Goal: Transaction & Acquisition: Obtain resource

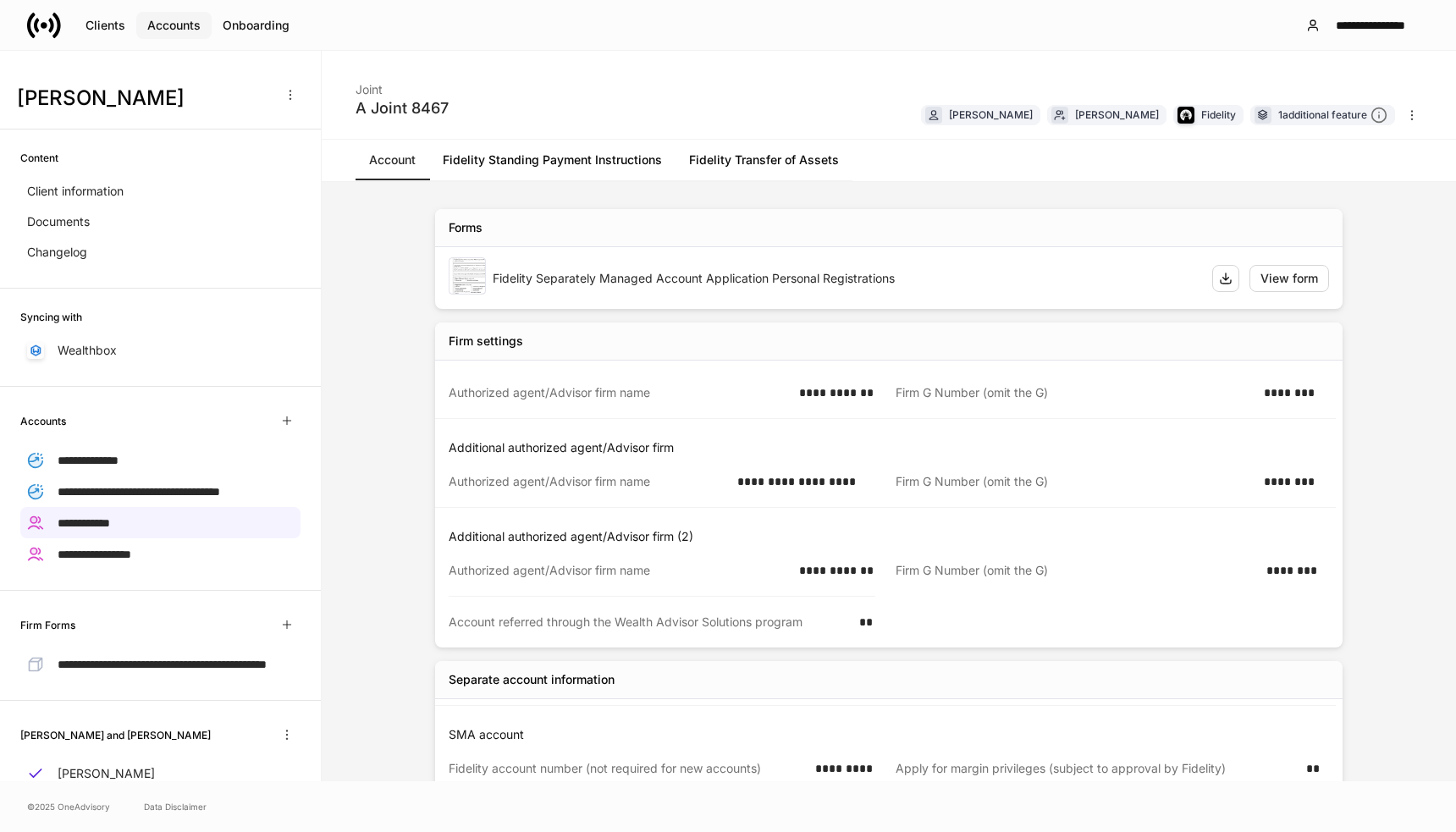
click at [160, 29] on div "Accounts" at bounding box center [173, 25] width 53 height 17
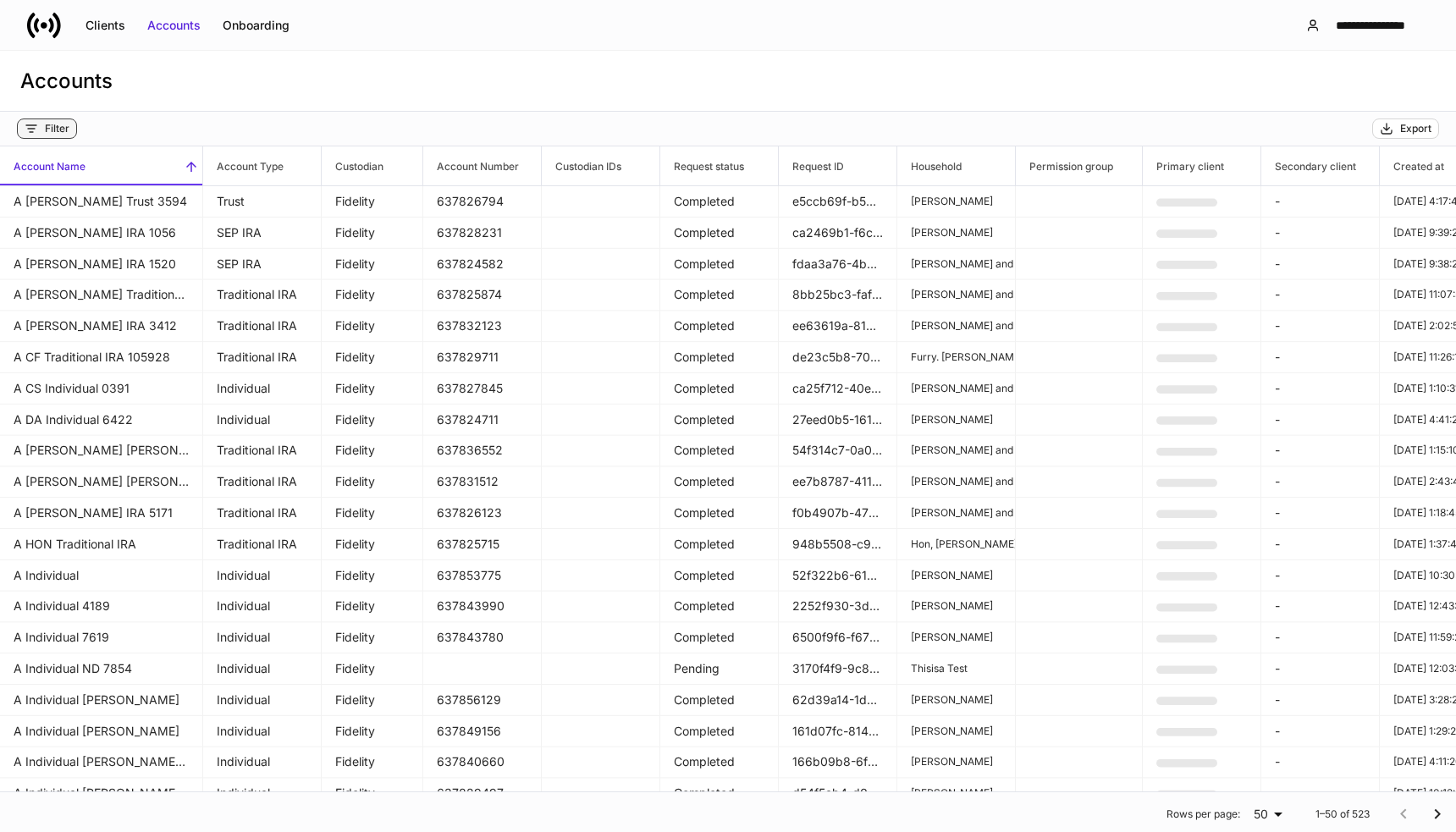
click at [42, 130] on div "Filter" at bounding box center [47, 128] width 45 height 14
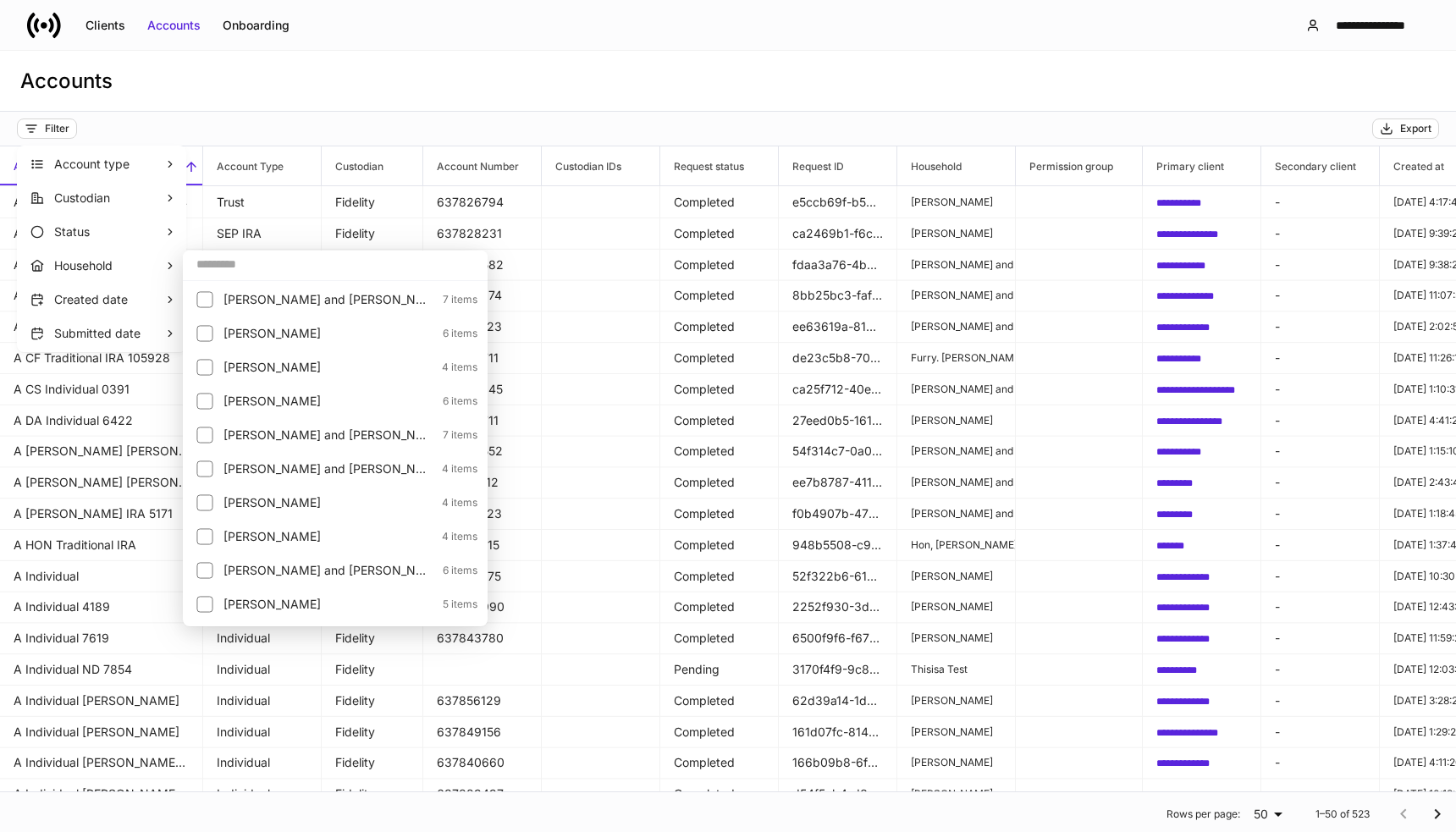
click at [255, 269] on input "text" at bounding box center [336, 264] width 305 height 31
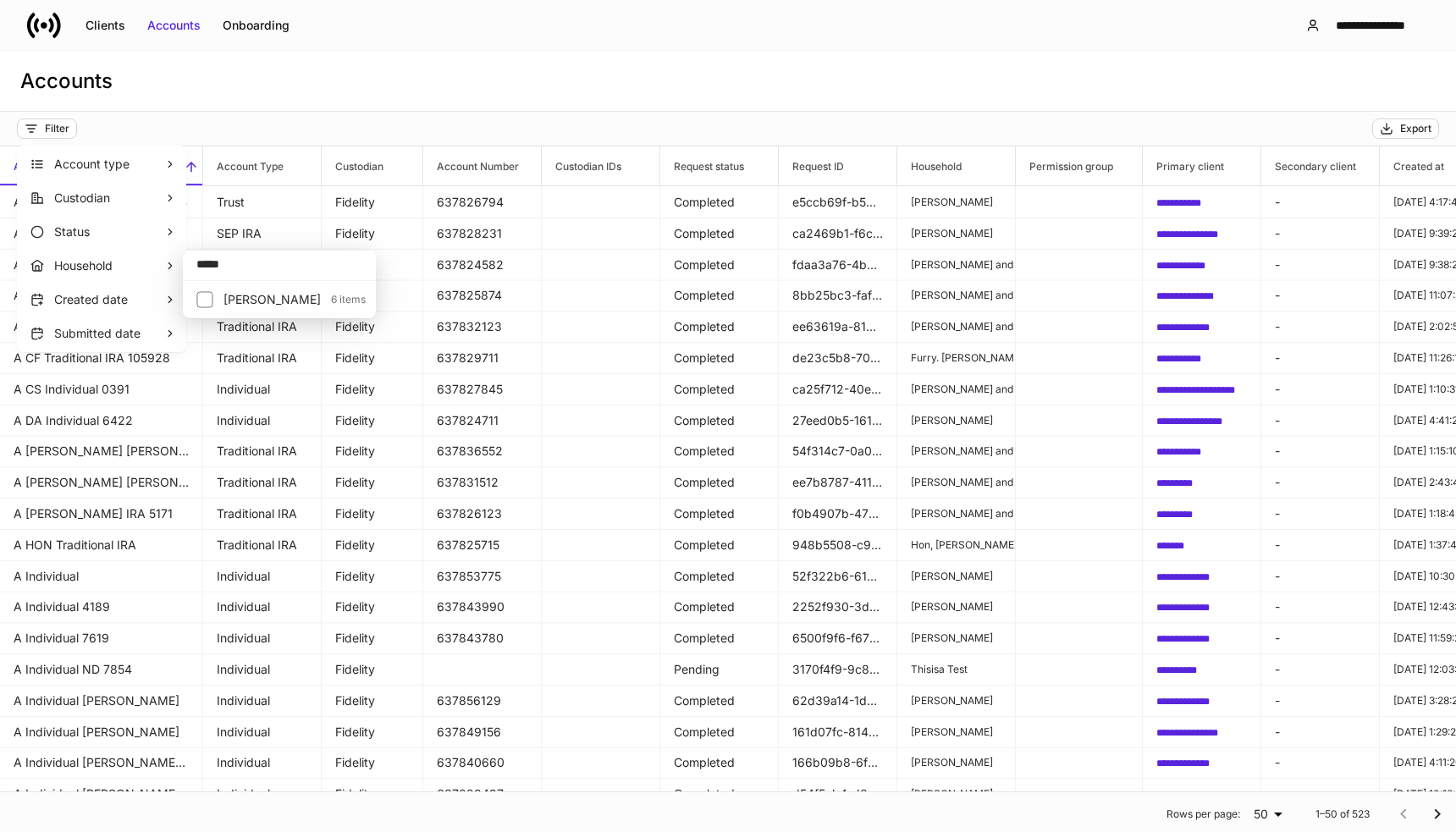
type input "*****"
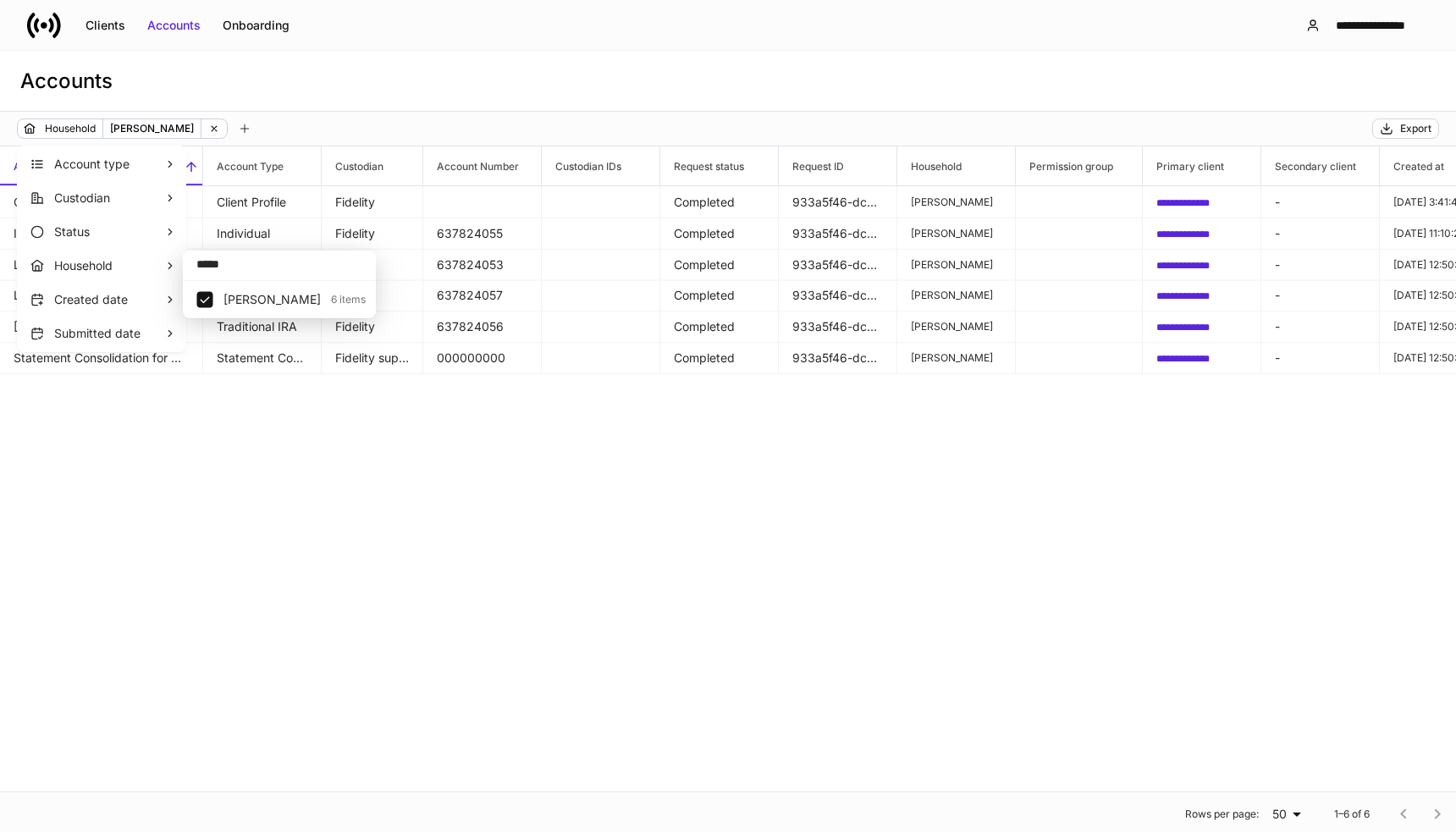
click at [460, 76] on div at bounding box center [728, 416] width 1456 height 832
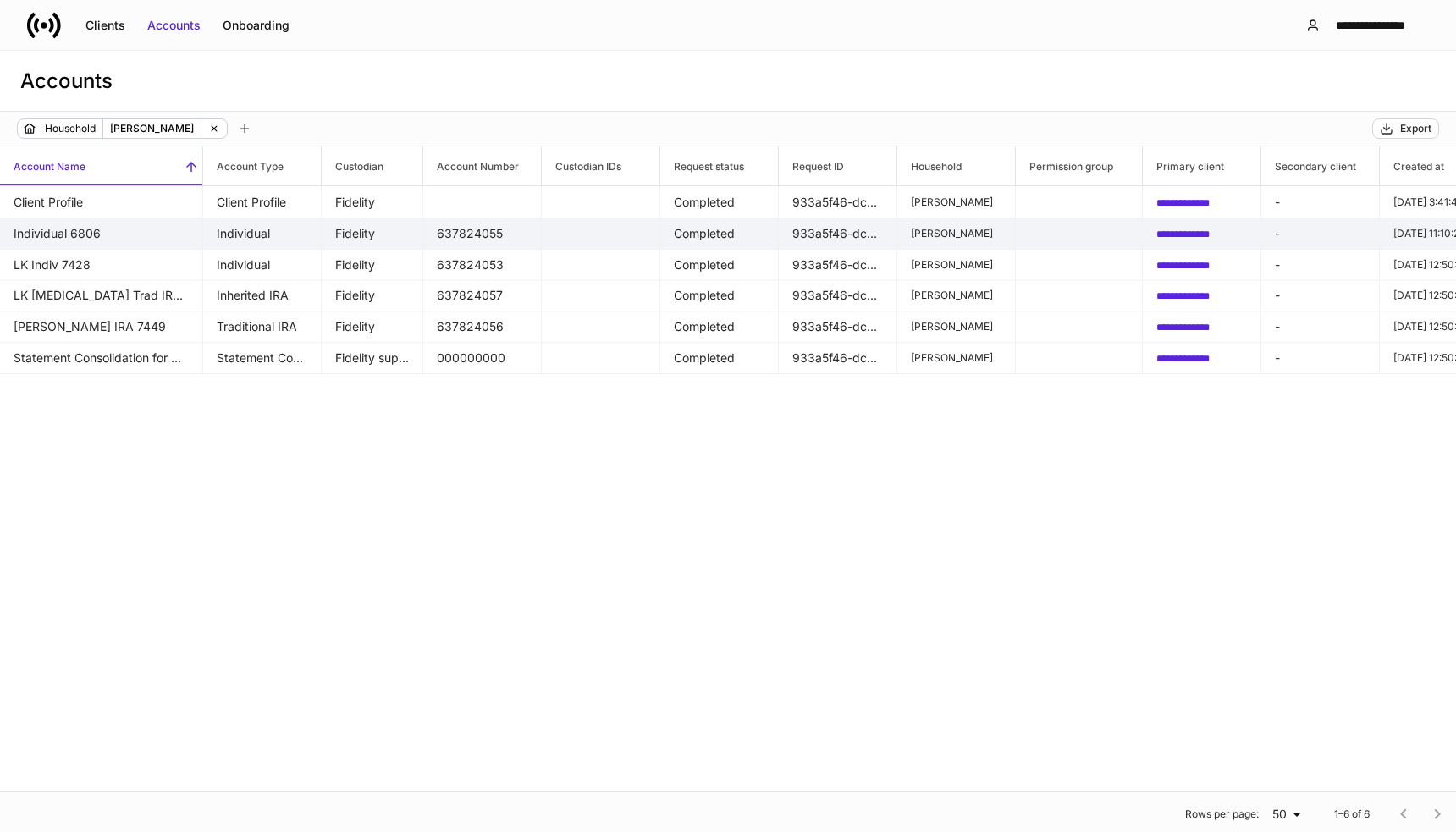
click at [165, 229] on td "Individual 6806" at bounding box center [101, 234] width 203 height 32
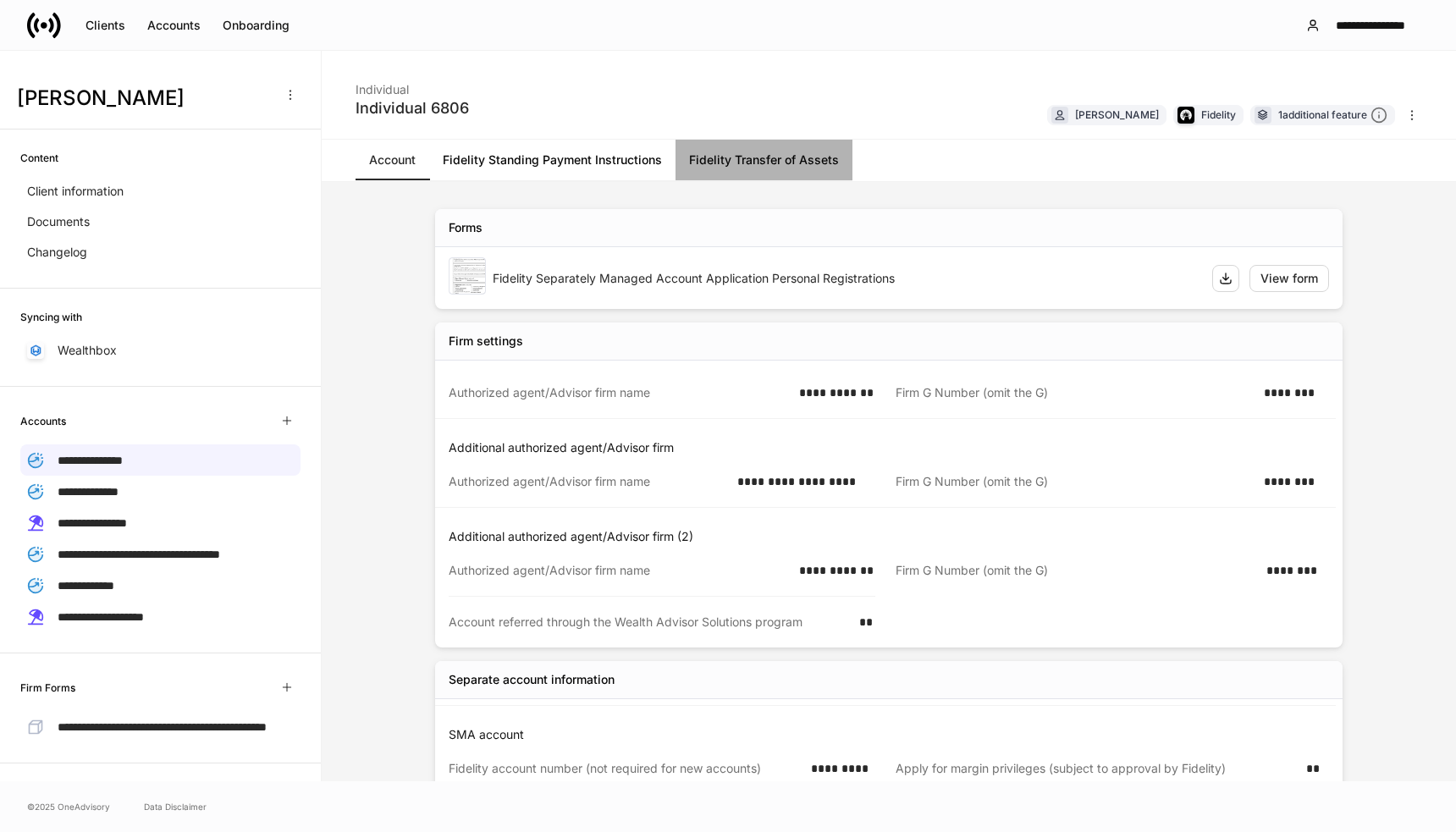
click at [791, 166] on link "Fidelity Transfer of Assets" at bounding box center [764, 160] width 177 height 41
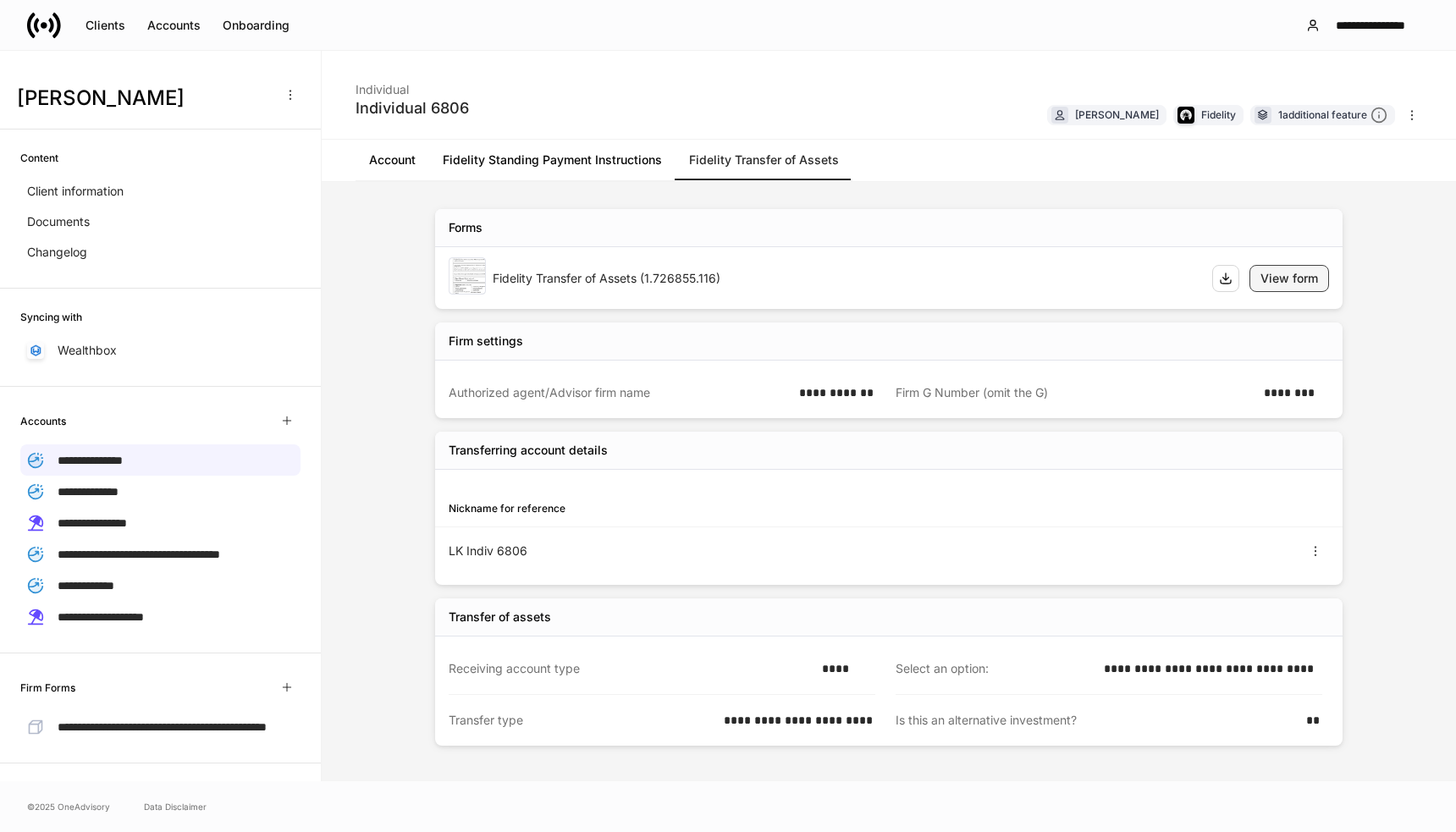
click at [1303, 276] on div "View form" at bounding box center [1289, 278] width 58 height 17
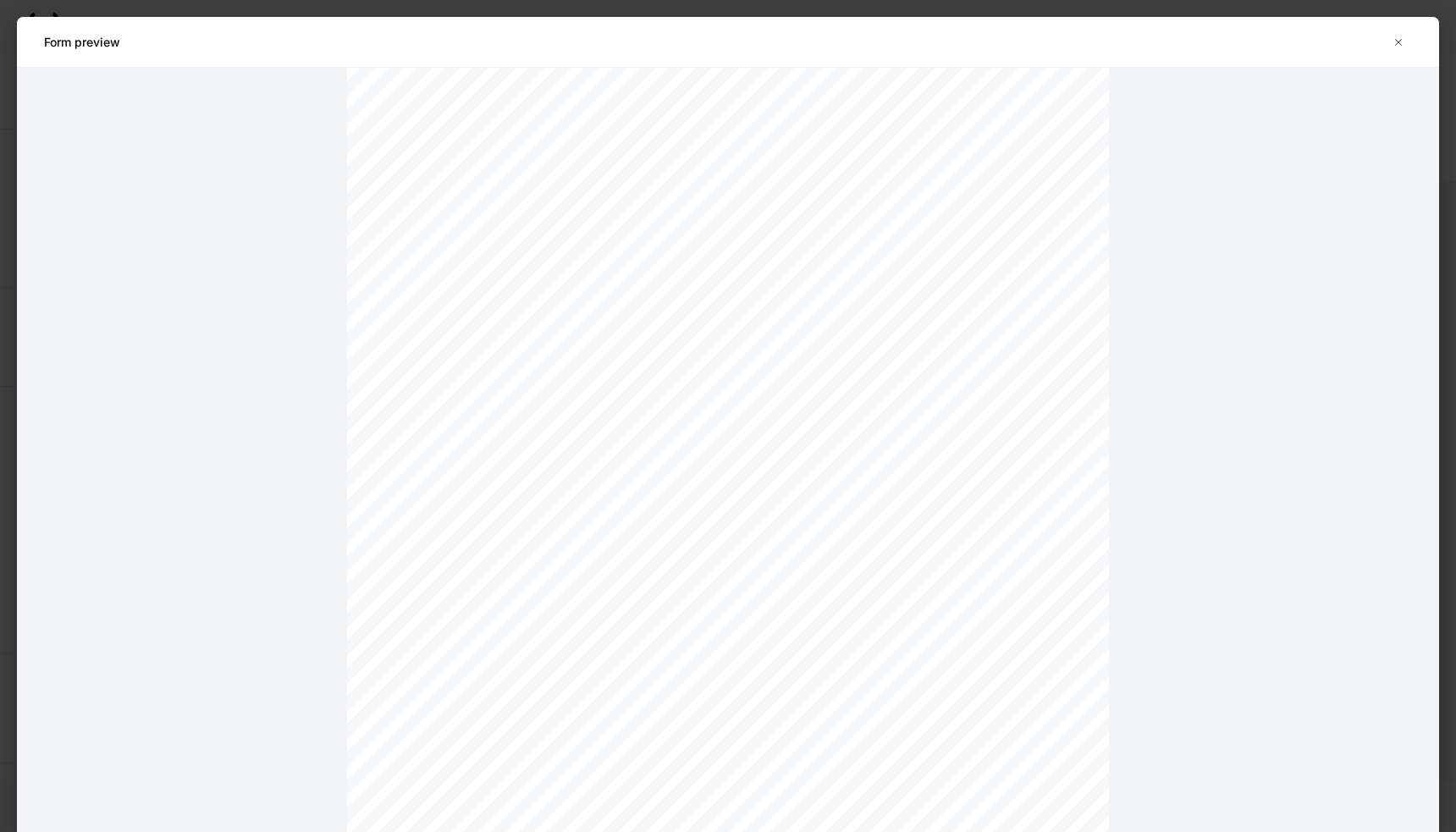
scroll to position [2284, 0]
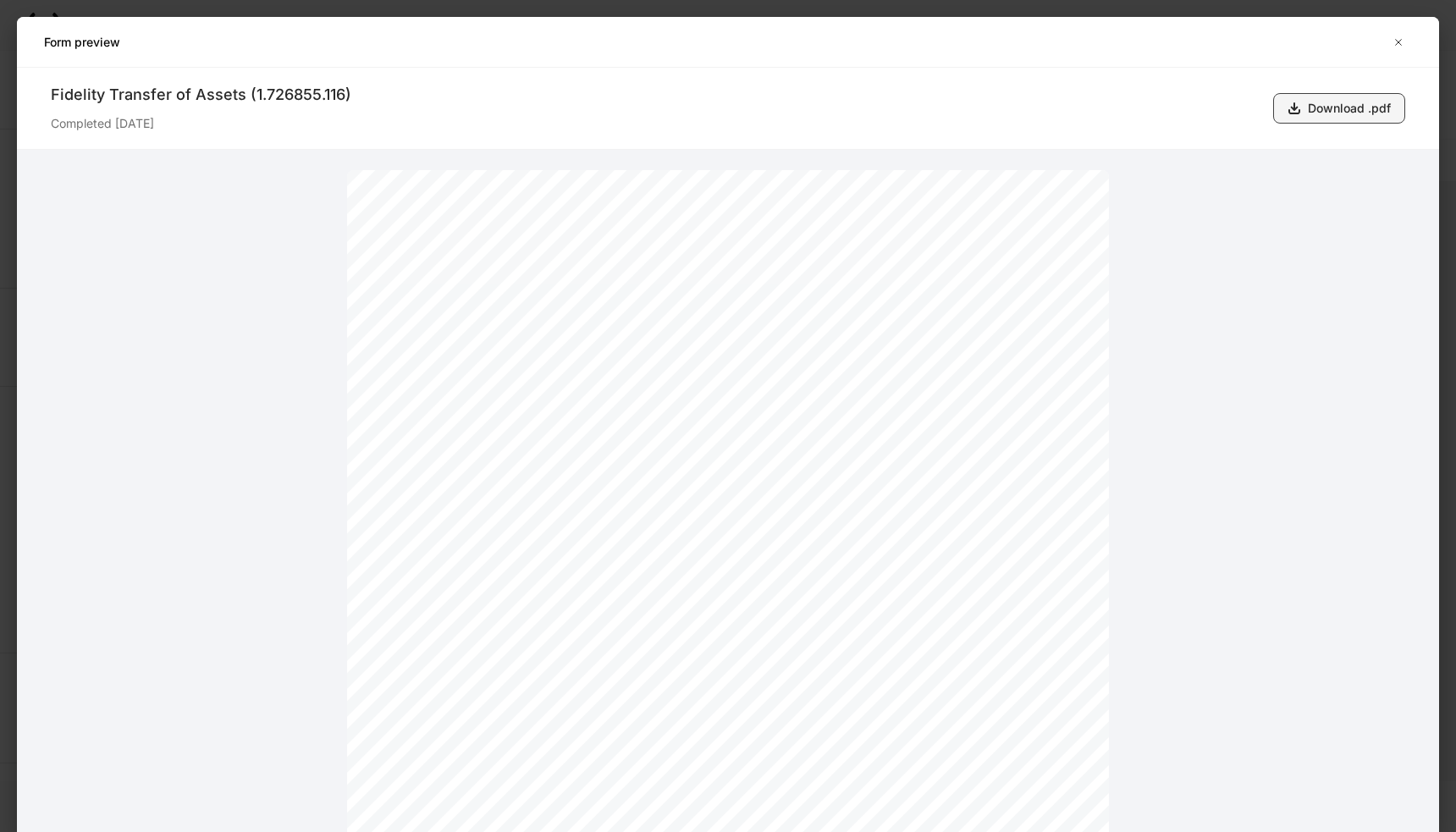
click at [1324, 115] on div "Download .pdf" at bounding box center [1349, 108] width 83 height 17
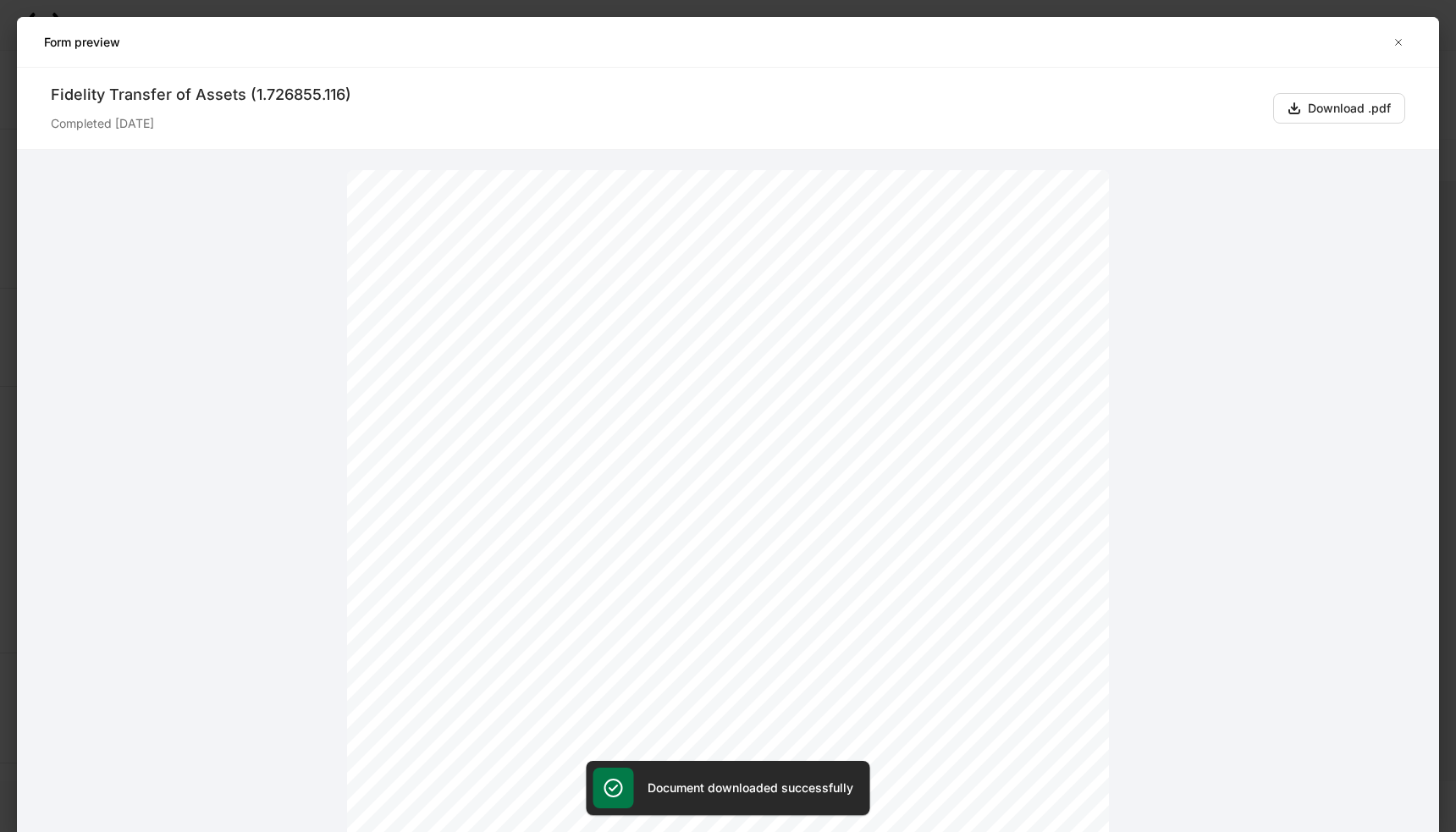
click at [1404, 41] on button "button" at bounding box center [1398, 42] width 27 height 27
